Goal: Find specific page/section: Find specific page/section

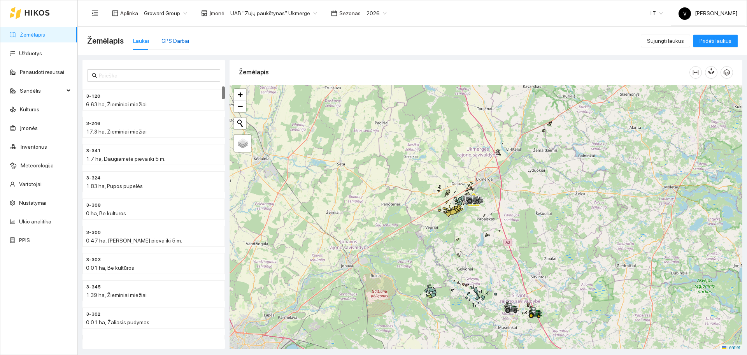
click at [171, 39] on div "GPS Darbai" at bounding box center [176, 41] width 28 height 9
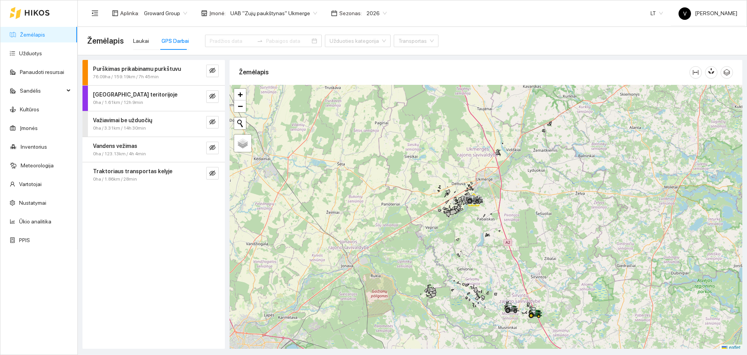
scroll to position [2, 0]
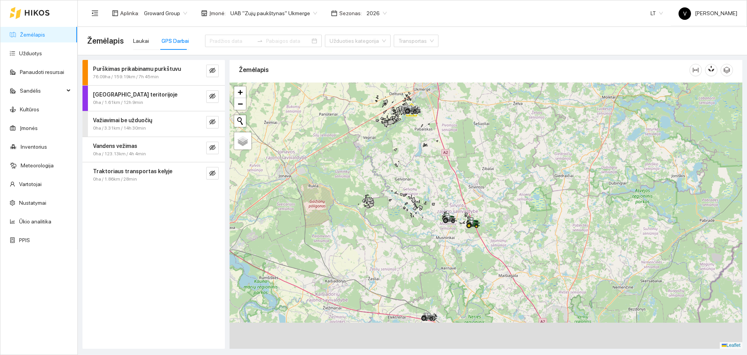
drag, startPoint x: 418, startPoint y: 261, endPoint x: 350, endPoint y: 155, distance: 126.4
click at [350, 155] on div at bounding box center [486, 216] width 513 height 266
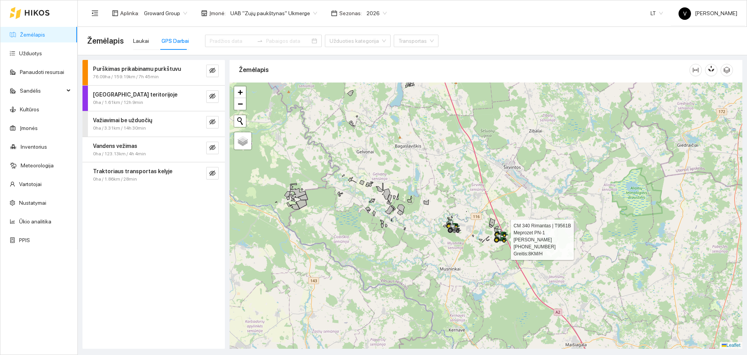
click at [494, 234] on icon at bounding box center [501, 238] width 14 height 9
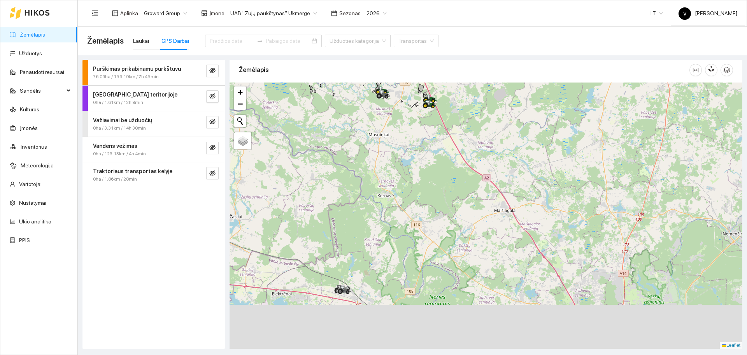
drag, startPoint x: 325, startPoint y: 224, endPoint x: 276, endPoint y: 0, distance: 229.3
click at [276, 0] on section "Aplinka : Groward Group Įmonė : UAB "Zujų paukštynas" Ukmerge Sezonas : 2026 LT…" at bounding box center [413, 177] width 670 height 355
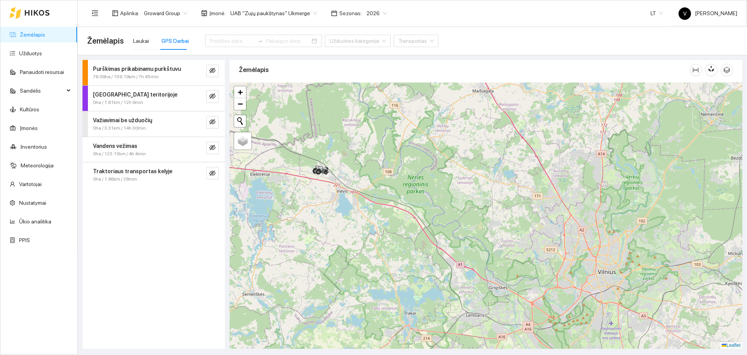
click at [277, 11] on span "UAB "Zujų paukštynas" Ukmerge" at bounding box center [273, 13] width 87 height 12
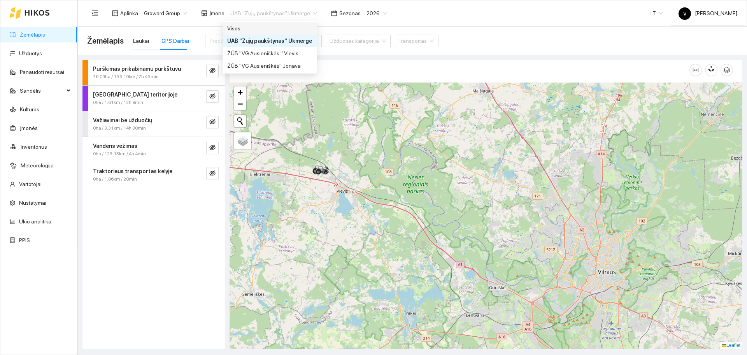
click at [250, 23] on div "Visos" at bounding box center [270, 28] width 94 height 12
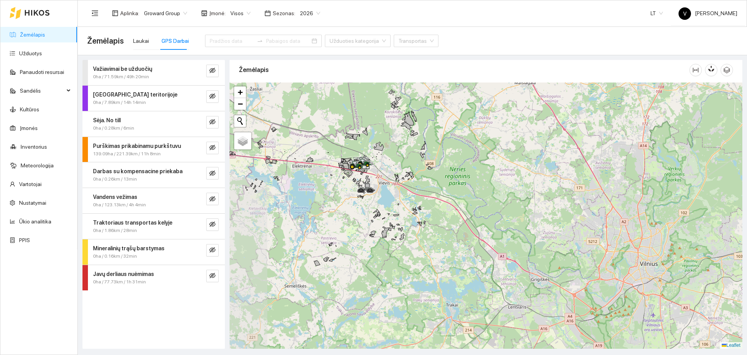
drag, startPoint x: 403, startPoint y: 185, endPoint x: 448, endPoint y: 177, distance: 45.8
click at [448, 177] on div at bounding box center [486, 216] width 513 height 266
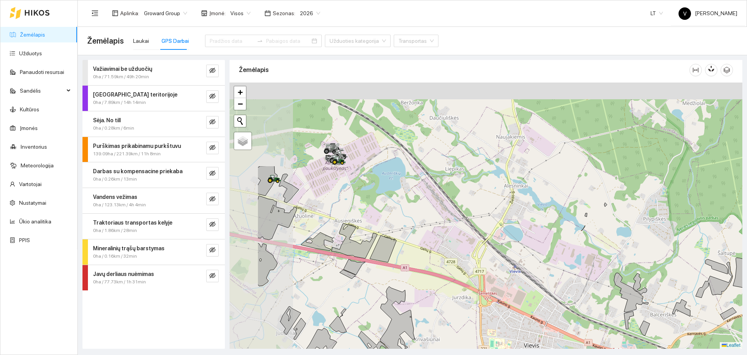
drag, startPoint x: 313, startPoint y: 132, endPoint x: 424, endPoint y: 259, distance: 168.3
click at [397, 259] on icon at bounding box center [383, 249] width 26 height 27
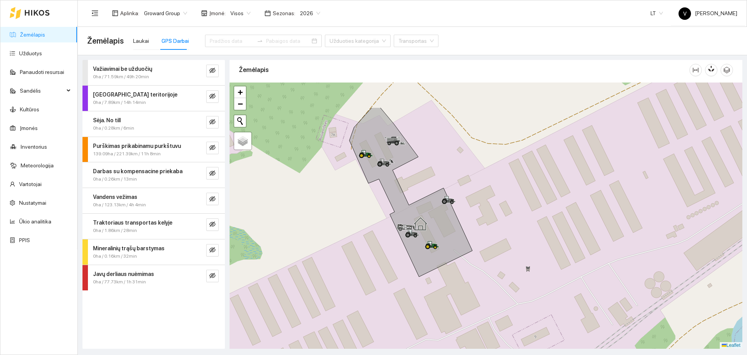
drag, startPoint x: 414, startPoint y: 128, endPoint x: 403, endPoint y: 183, distance: 56.3
click at [403, 183] on div at bounding box center [486, 216] width 513 height 266
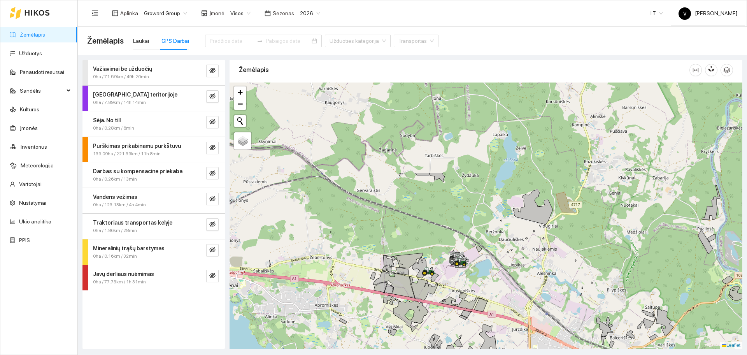
drag, startPoint x: 318, startPoint y: 127, endPoint x: 521, endPoint y: 315, distance: 277.1
click at [521, 315] on div at bounding box center [486, 216] width 513 height 266
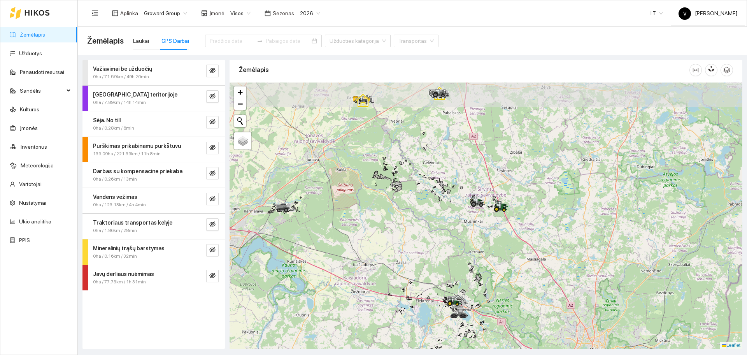
drag, startPoint x: 470, startPoint y: 146, endPoint x: 469, endPoint y: 223, distance: 77.1
click at [469, 223] on div at bounding box center [486, 216] width 513 height 266
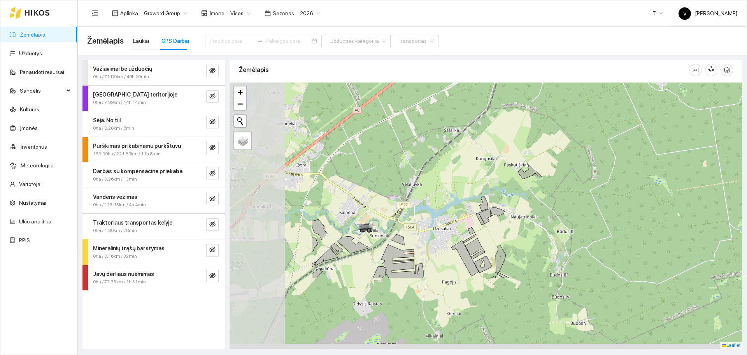
drag, startPoint x: 297, startPoint y: 253, endPoint x: 454, endPoint y: 156, distance: 185.3
click at [454, 156] on div at bounding box center [486, 216] width 513 height 266
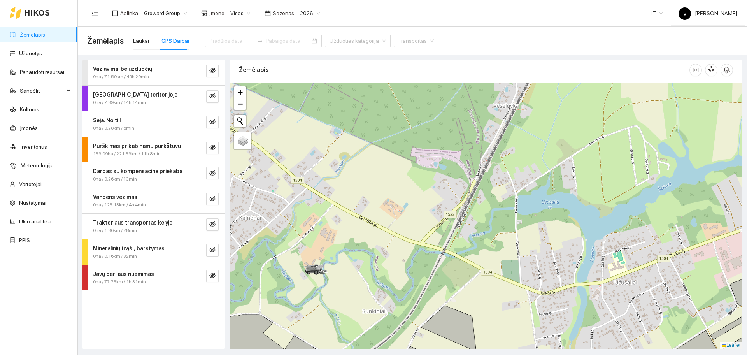
drag, startPoint x: 345, startPoint y: 259, endPoint x: 419, endPoint y: 138, distance: 141.9
click at [419, 138] on div at bounding box center [486, 216] width 513 height 266
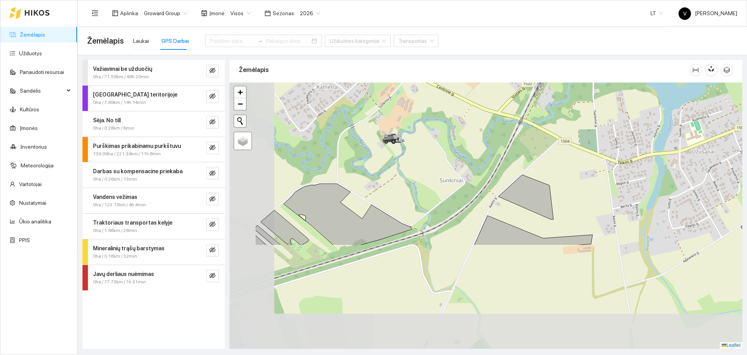
drag, startPoint x: 331, startPoint y: 231, endPoint x: 411, endPoint y: 100, distance: 153.6
click at [411, 100] on div at bounding box center [486, 216] width 513 height 266
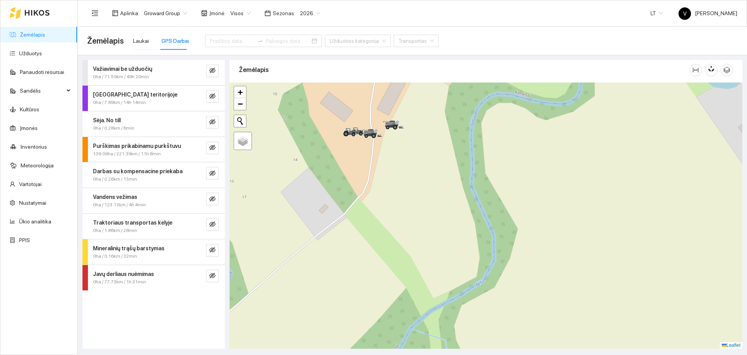
drag, startPoint x: 393, startPoint y: 140, endPoint x: 381, endPoint y: 195, distance: 55.8
click at [381, 195] on div at bounding box center [486, 216] width 513 height 266
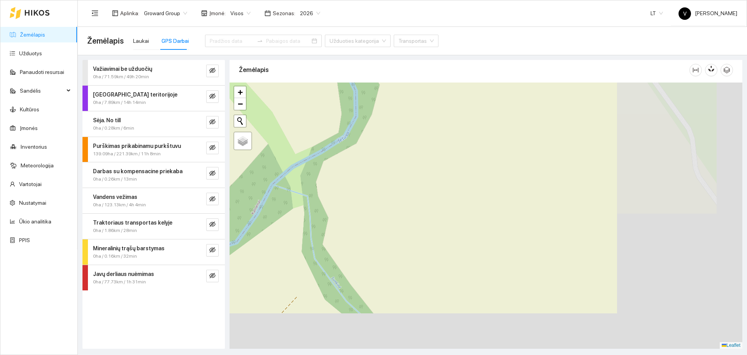
drag, startPoint x: 590, startPoint y: 257, endPoint x: 450, endPoint y: 68, distance: 235.2
click at [450, 68] on div "Žemėlapis" at bounding box center [486, 202] width 513 height 289
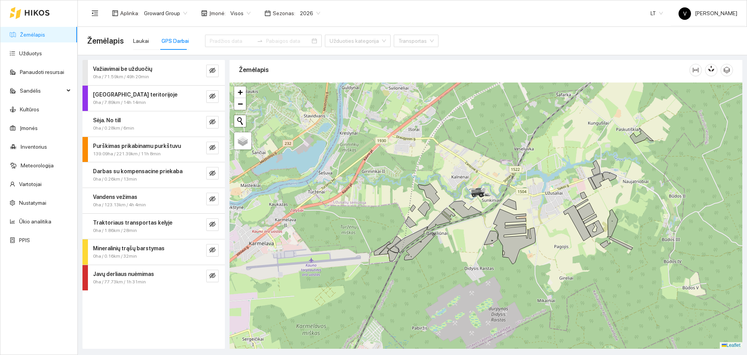
drag, startPoint x: 531, startPoint y: 252, endPoint x: 448, endPoint y: 5, distance: 260.6
click at [448, 5] on section "Aplinka : Groward Group Įmonė : Visos Sezonas : 2026 LT V [PERSON_NAME] Žemėlap…" at bounding box center [413, 177] width 670 height 355
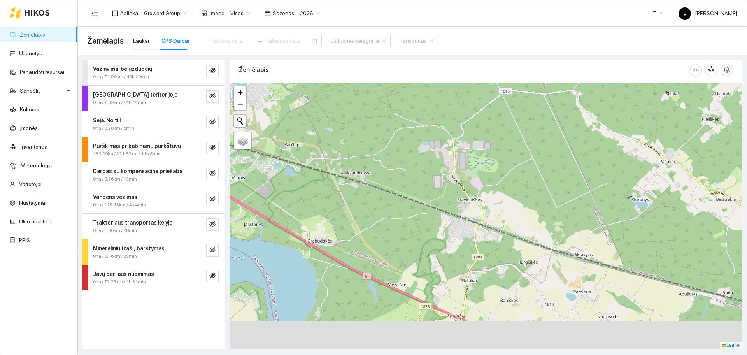
drag, startPoint x: 526, startPoint y: 114, endPoint x: 467, endPoint y: 69, distance: 75.2
click at [467, 69] on div "Žemėlapis" at bounding box center [486, 202] width 513 height 289
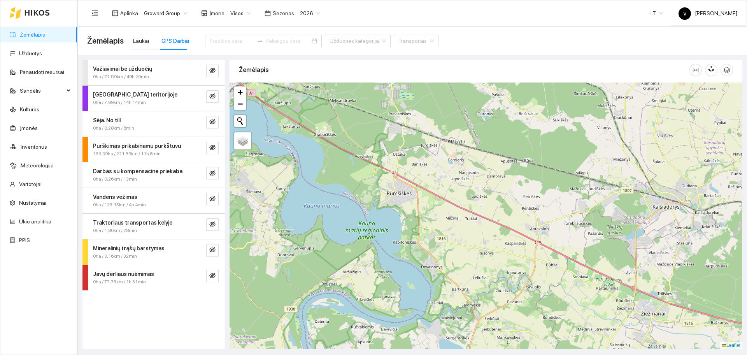
drag, startPoint x: 552, startPoint y: 273, endPoint x: 460, endPoint y: 145, distance: 157.6
click at [460, 145] on div at bounding box center [486, 216] width 513 height 266
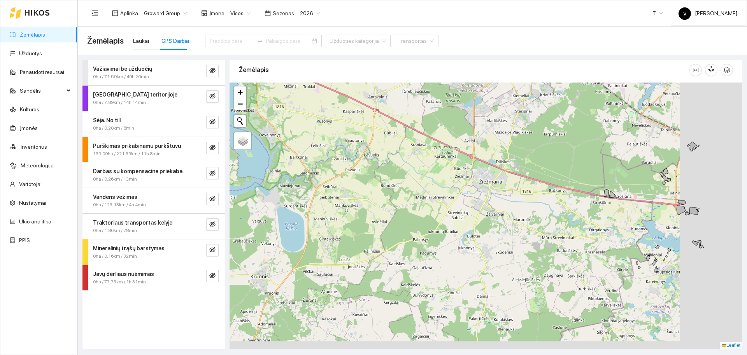
drag, startPoint x: 609, startPoint y: 243, endPoint x: 519, endPoint y: 213, distance: 94.4
click at [519, 213] on div at bounding box center [486, 216] width 513 height 266
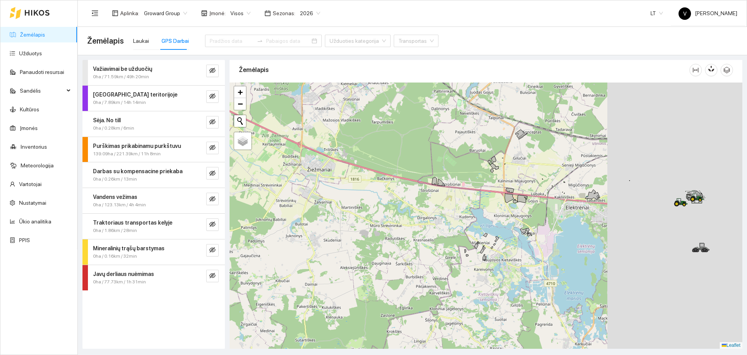
drag, startPoint x: 638, startPoint y: 230, endPoint x: 470, endPoint y: 218, distance: 167.8
click at [470, 218] on div at bounding box center [486, 216] width 513 height 266
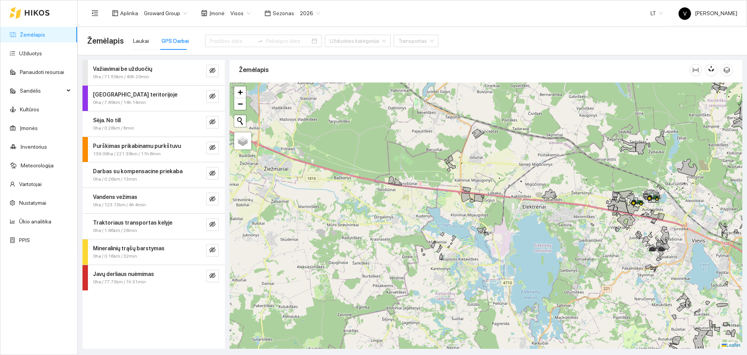
drag, startPoint x: 605, startPoint y: 241, endPoint x: 421, endPoint y: 230, distance: 183.7
click at [421, 230] on div at bounding box center [486, 216] width 513 height 266
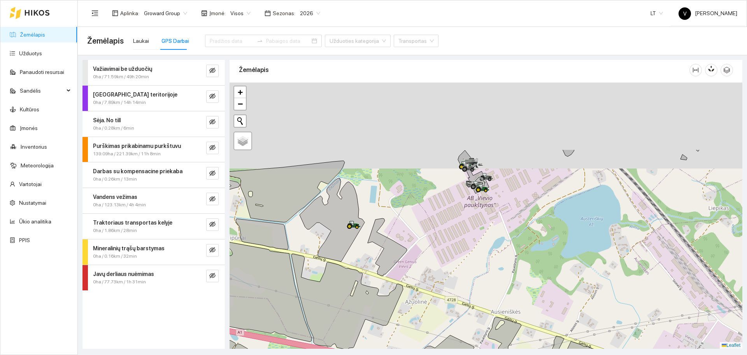
drag, startPoint x: 522, startPoint y: 135, endPoint x: 473, endPoint y: 253, distance: 127.4
click at [473, 253] on div at bounding box center [486, 216] width 513 height 266
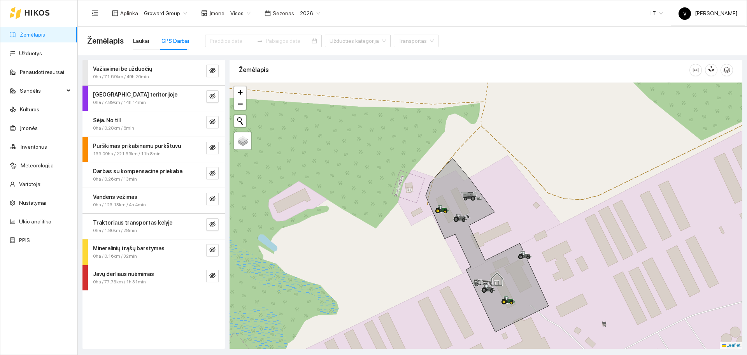
click at [239, 18] on span "Visos" at bounding box center [240, 13] width 20 height 12
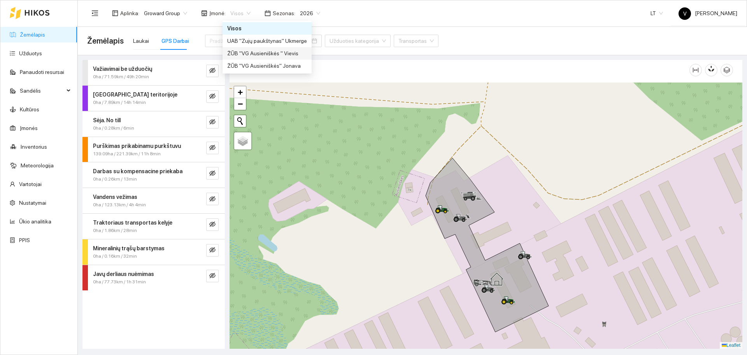
click at [262, 52] on div "ŽŪB "VG Ausieniškės " Vievis" at bounding box center [267, 53] width 80 height 9
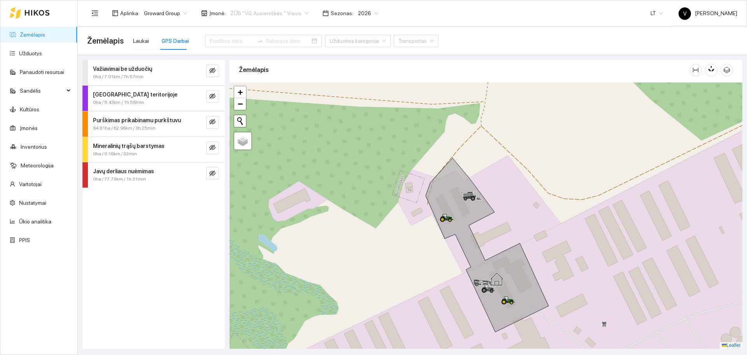
click at [285, 12] on span "ŽŪB "VG Ausieniškės " Vievis" at bounding box center [269, 13] width 78 height 12
click at [279, 66] on div "ŽŪB "VG Ausieniškės" Jonava" at bounding box center [267, 66] width 80 height 9
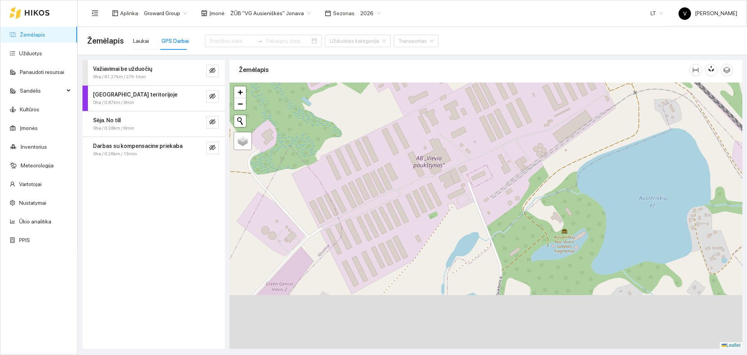
drag, startPoint x: 503, startPoint y: 226, endPoint x: 458, endPoint y: 111, distance: 123.1
click at [458, 111] on div at bounding box center [486, 216] width 513 height 266
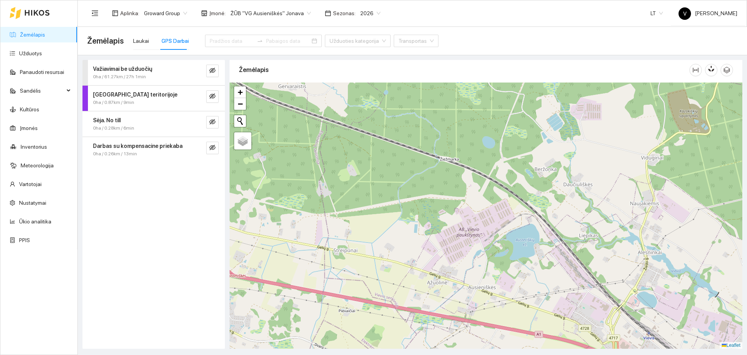
drag, startPoint x: 471, startPoint y: 166, endPoint x: 488, endPoint y: 255, distance: 90.7
click at [488, 255] on div at bounding box center [486, 216] width 513 height 266
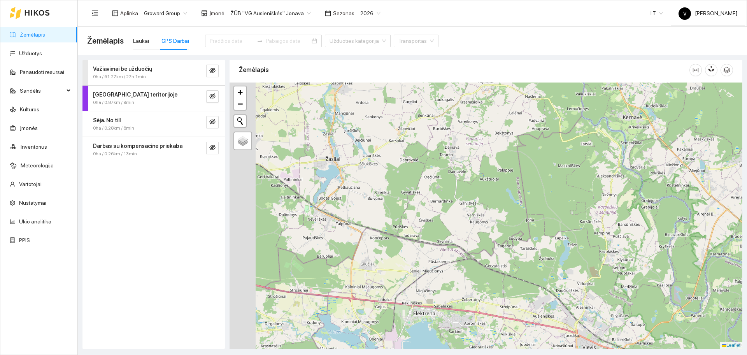
drag, startPoint x: 387, startPoint y: 186, endPoint x: 532, endPoint y: 302, distance: 185.9
click at [532, 302] on div at bounding box center [486, 216] width 513 height 266
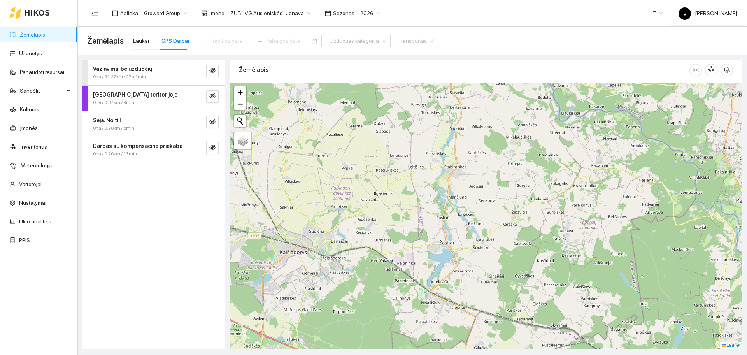
drag, startPoint x: 431, startPoint y: 157, endPoint x: 484, endPoint y: 243, distance: 100.4
click at [484, 243] on div at bounding box center [486, 216] width 513 height 266
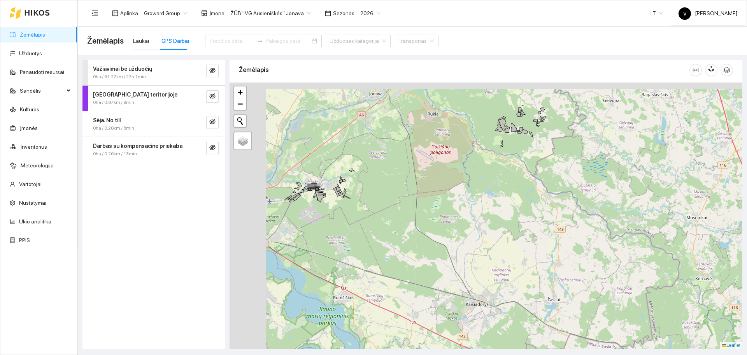
drag, startPoint x: 379, startPoint y: 127, endPoint x: 490, endPoint y: 180, distance: 122.8
click at [490, 180] on div at bounding box center [486, 216] width 513 height 266
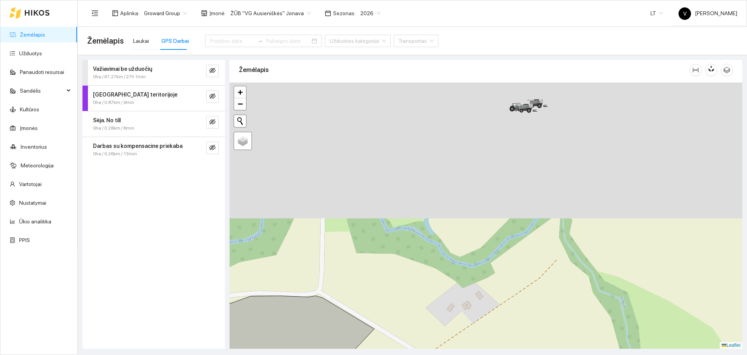
drag, startPoint x: 416, startPoint y: 142, endPoint x: 356, endPoint y: 329, distance: 196.3
click at [356, 329] on div at bounding box center [486, 216] width 513 height 266
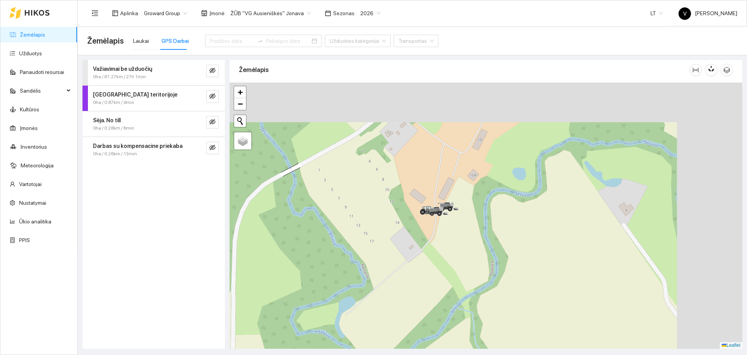
drag, startPoint x: 459, startPoint y: 257, endPoint x: 372, endPoint y: 350, distance: 127.5
click at [372, 350] on main "Žemėlapis Laukai GPS Darbai Užduoties kategorija Transportas Važiavimai be uždu…" at bounding box center [413, 191] width 670 height 328
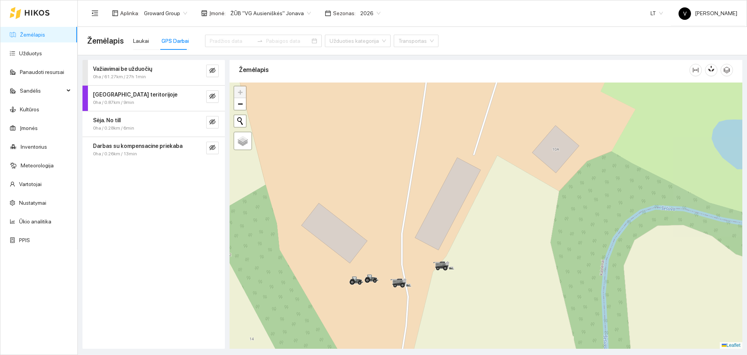
drag, startPoint x: 554, startPoint y: 162, endPoint x: 452, endPoint y: 318, distance: 186.5
click at [452, 318] on div at bounding box center [486, 216] width 513 height 266
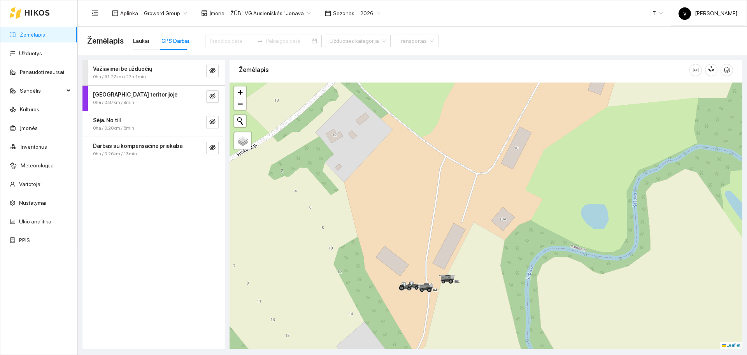
drag, startPoint x: 593, startPoint y: 108, endPoint x: 579, endPoint y: 77, distance: 34.1
click at [579, 77] on div "Žemėlapis" at bounding box center [486, 202] width 513 height 289
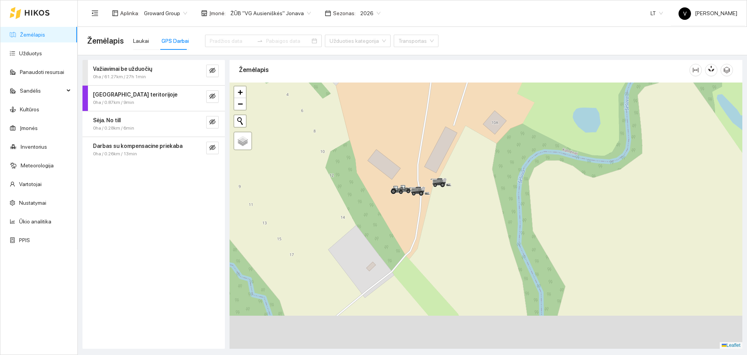
drag, startPoint x: 440, startPoint y: 226, endPoint x: 447, endPoint y: 160, distance: 67.0
click at [447, 160] on div at bounding box center [486, 216] width 513 height 266
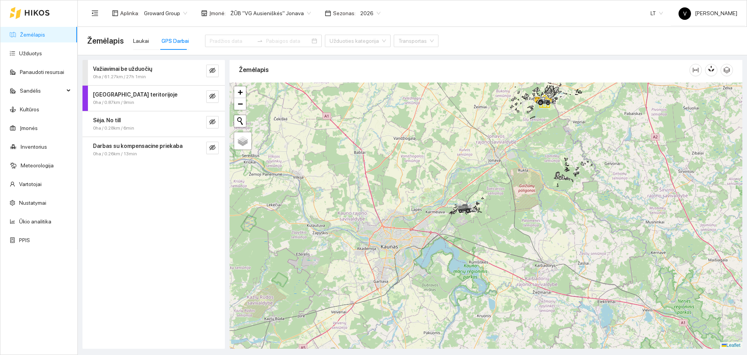
drag, startPoint x: 638, startPoint y: 219, endPoint x: 573, endPoint y: 185, distance: 73.1
click at [573, 185] on div at bounding box center [486, 216] width 513 height 266
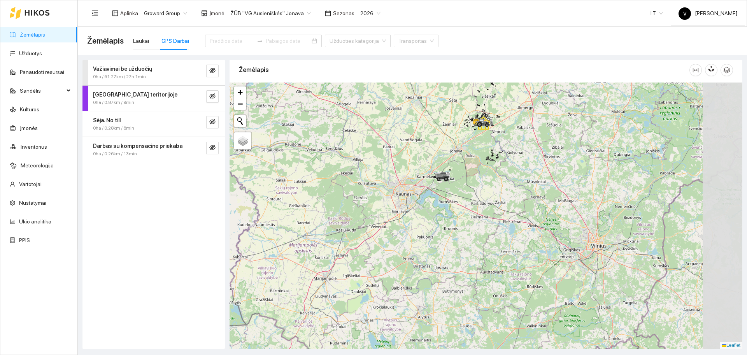
drag, startPoint x: 678, startPoint y: 293, endPoint x: 557, endPoint y: 186, distance: 161.4
click at [557, 186] on div at bounding box center [486, 216] width 513 height 266
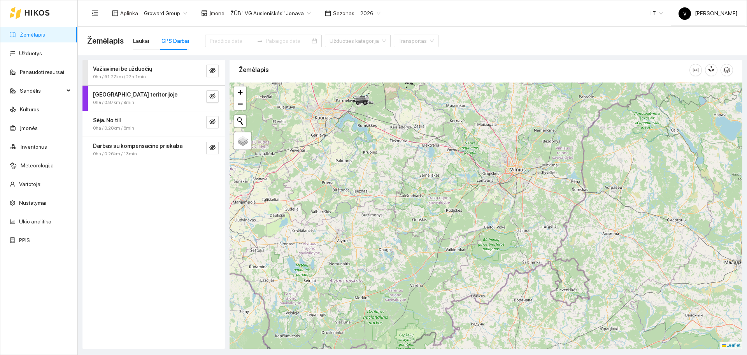
click at [283, 11] on span "ŽŪB "VG Ausieniškės" Jonava" at bounding box center [270, 13] width 81 height 12
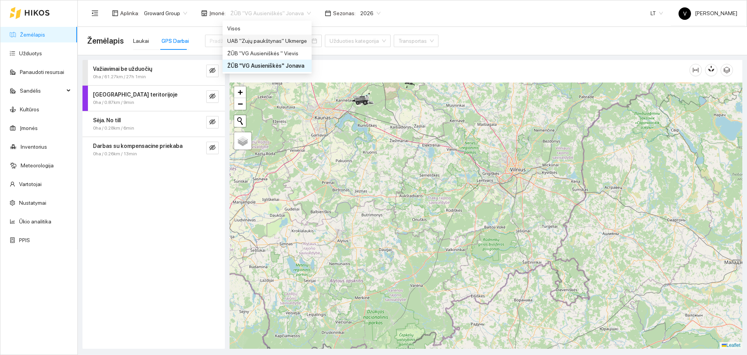
click at [270, 40] on div "UAB "Zujų paukštynas" Ukmerge" at bounding box center [267, 41] width 80 height 9
